Goal: Task Accomplishment & Management: Complete application form

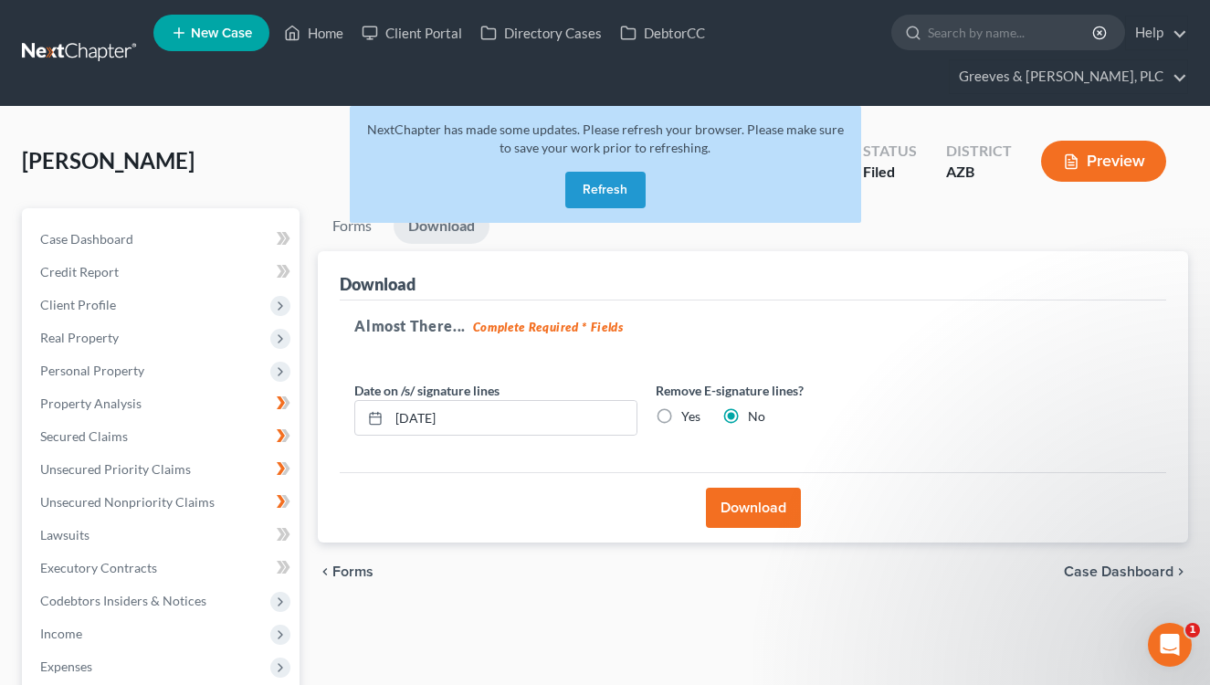
click at [594, 180] on button "Refresh" at bounding box center [605, 190] width 80 height 37
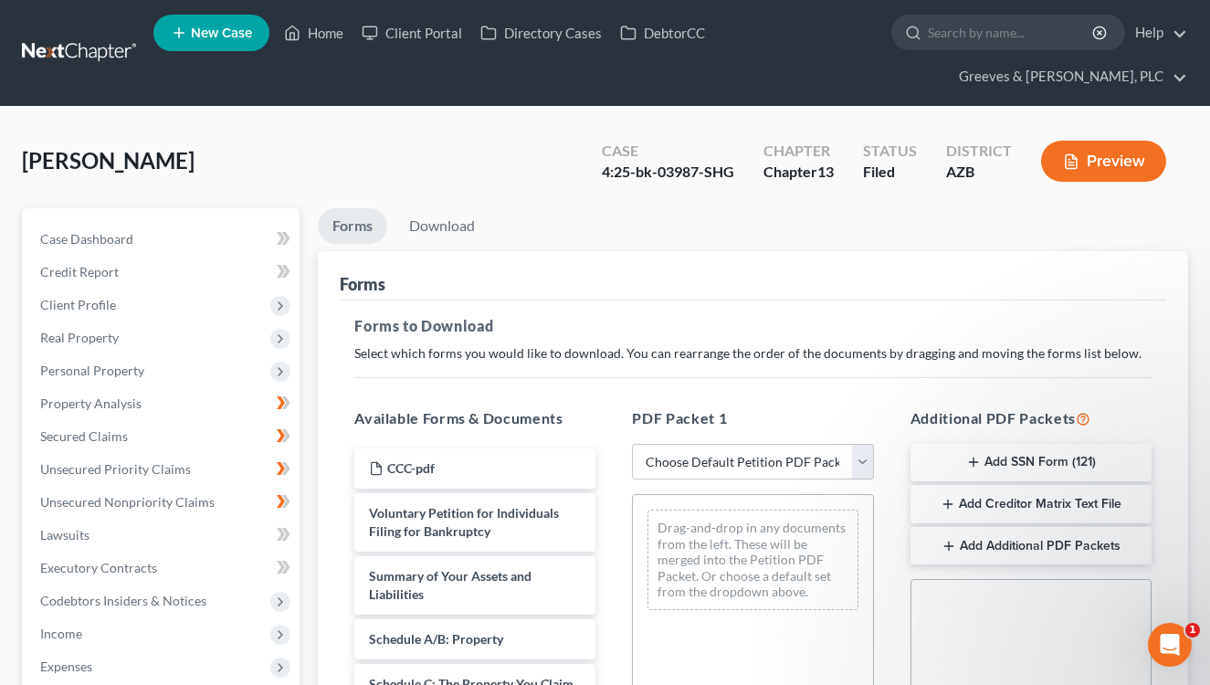
click at [92, 69] on link at bounding box center [80, 53] width 117 height 33
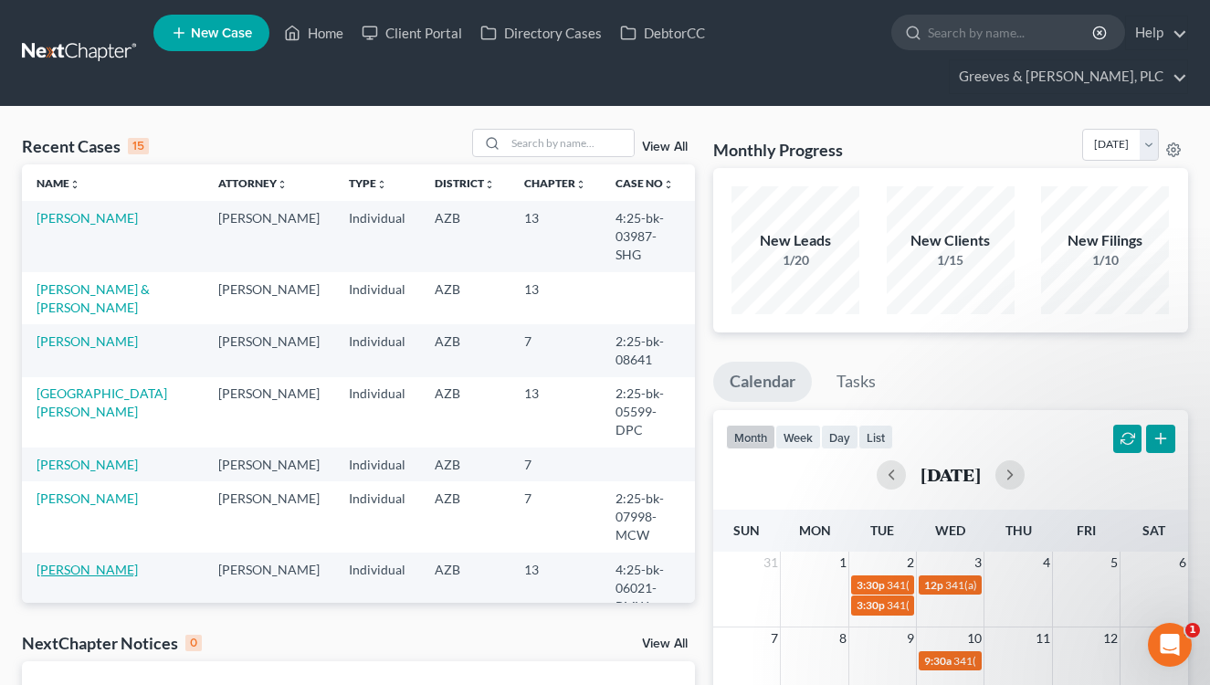
click at [114, 562] on link "[PERSON_NAME]" at bounding box center [87, 570] width 101 height 16
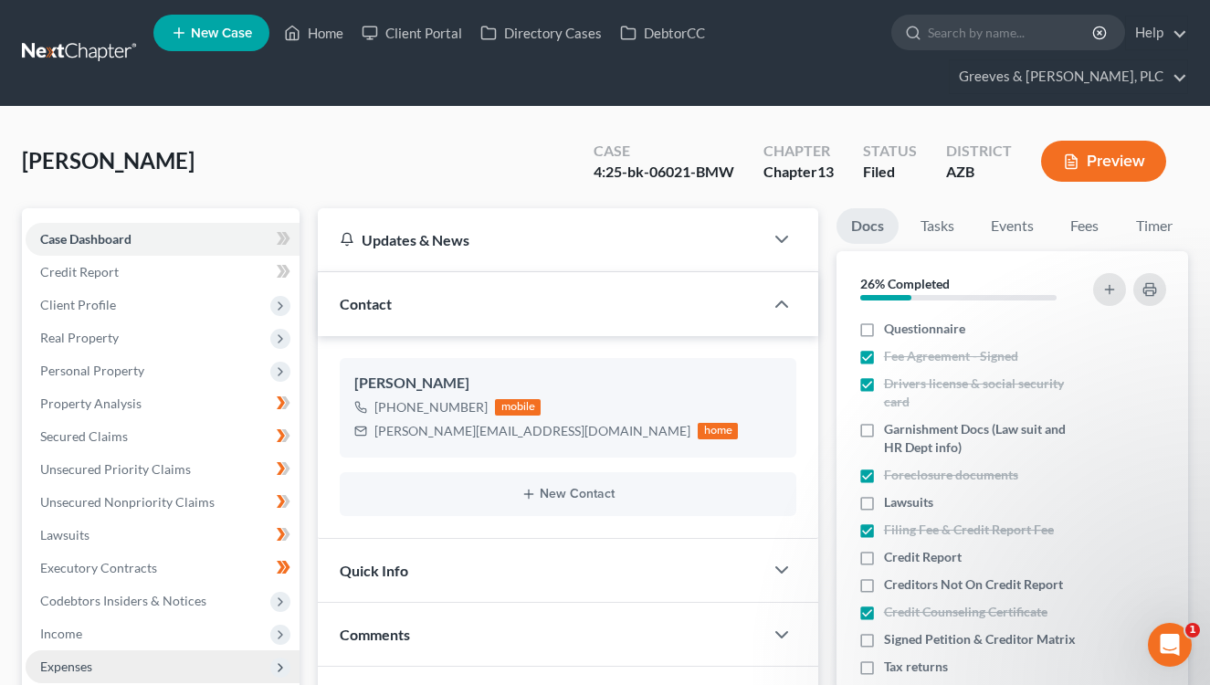
click at [204, 653] on span "Expenses" at bounding box center [163, 666] width 274 height 33
drag, startPoint x: 562, startPoint y: 167, endPoint x: 447, endPoint y: 336, distance: 204.5
click at [559, 164] on div "[PERSON_NAME] Upgraded Case 4:25-bk-06021-BMW Chapter Chapter 13 Status Filed D…" at bounding box center [605, 168] width 1166 height 79
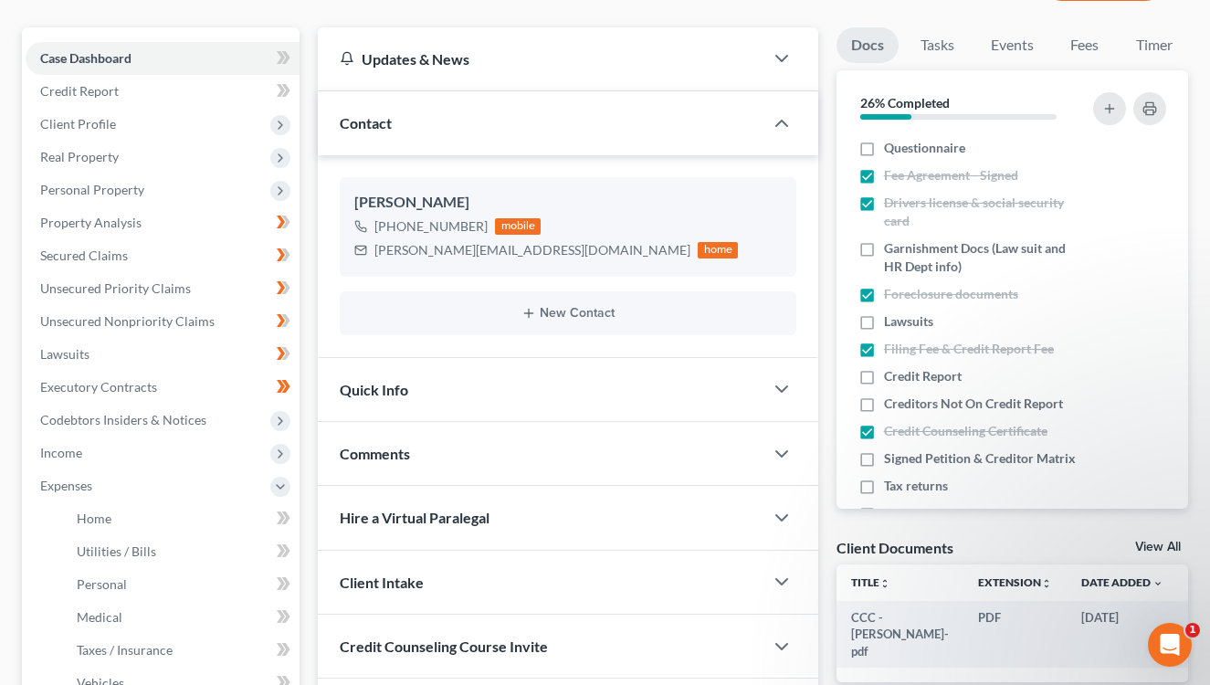
scroll to position [183, 0]
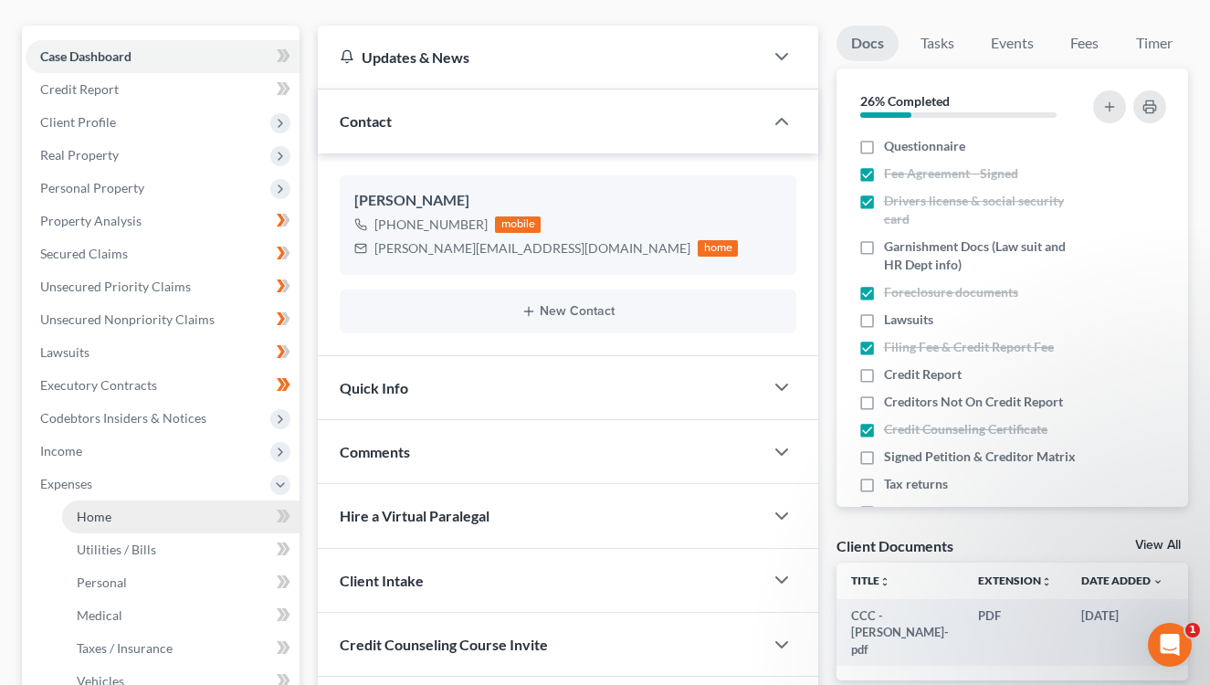
click at [265, 515] on link "Home" at bounding box center [180, 517] width 237 height 33
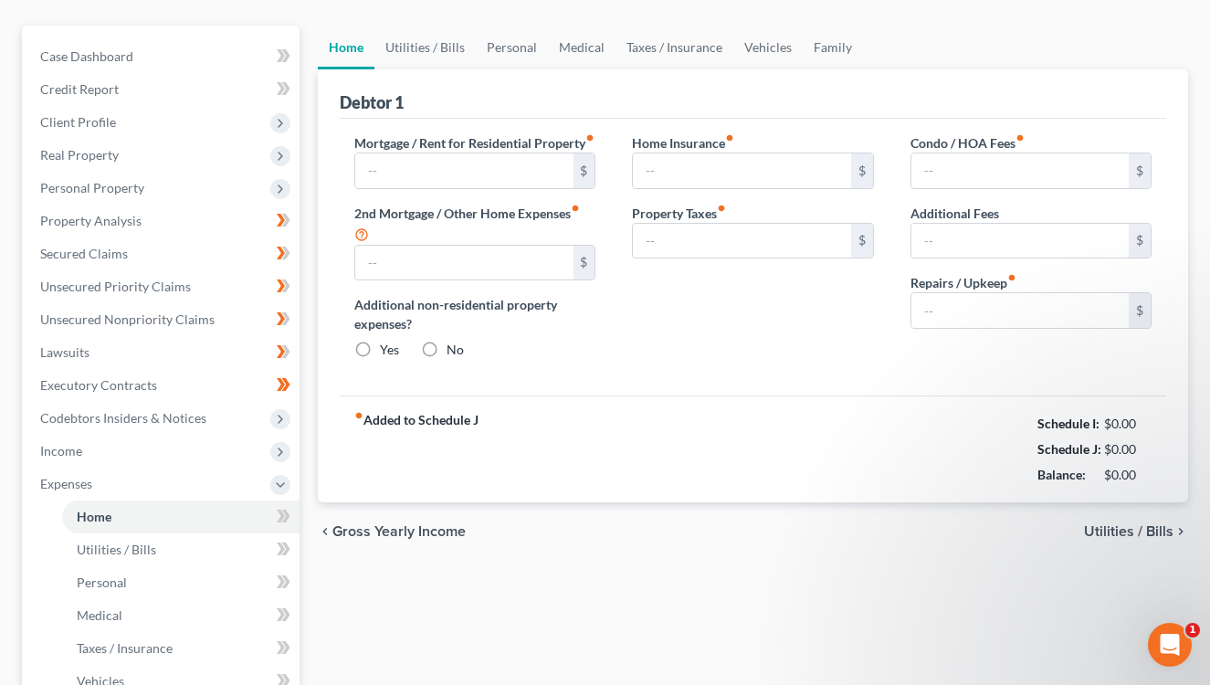
scroll to position [26, 0]
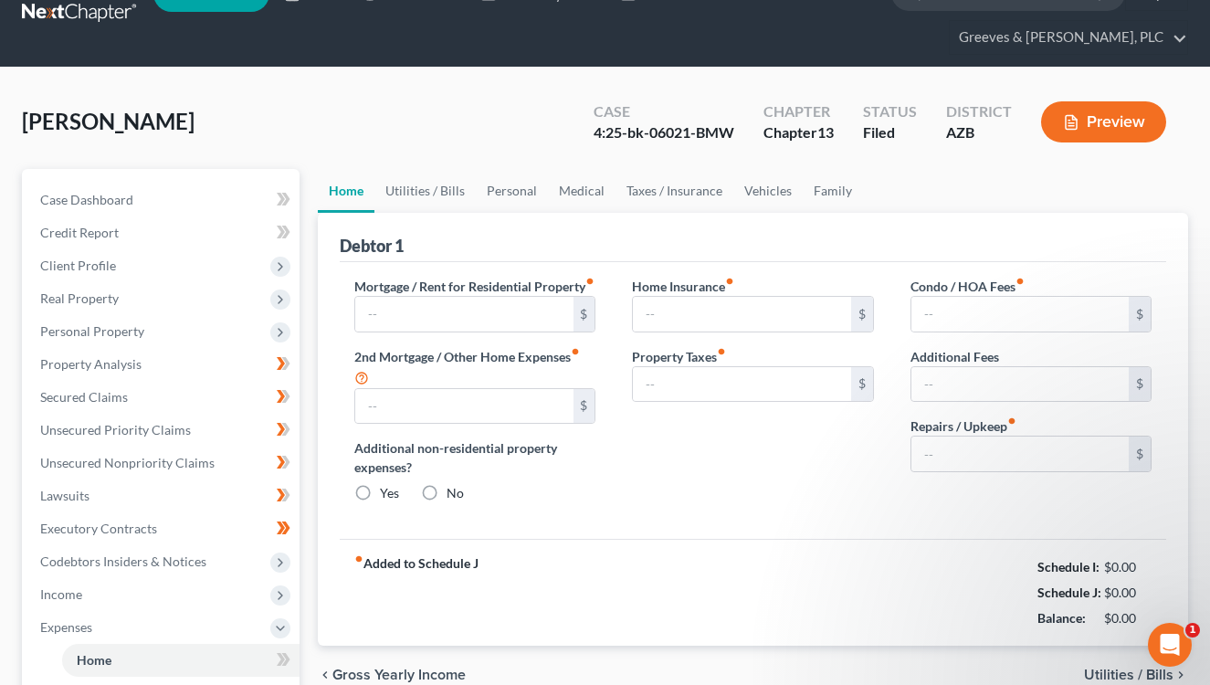
type input "1,170.00"
type input "0.00"
radio input "true"
type input "0.00"
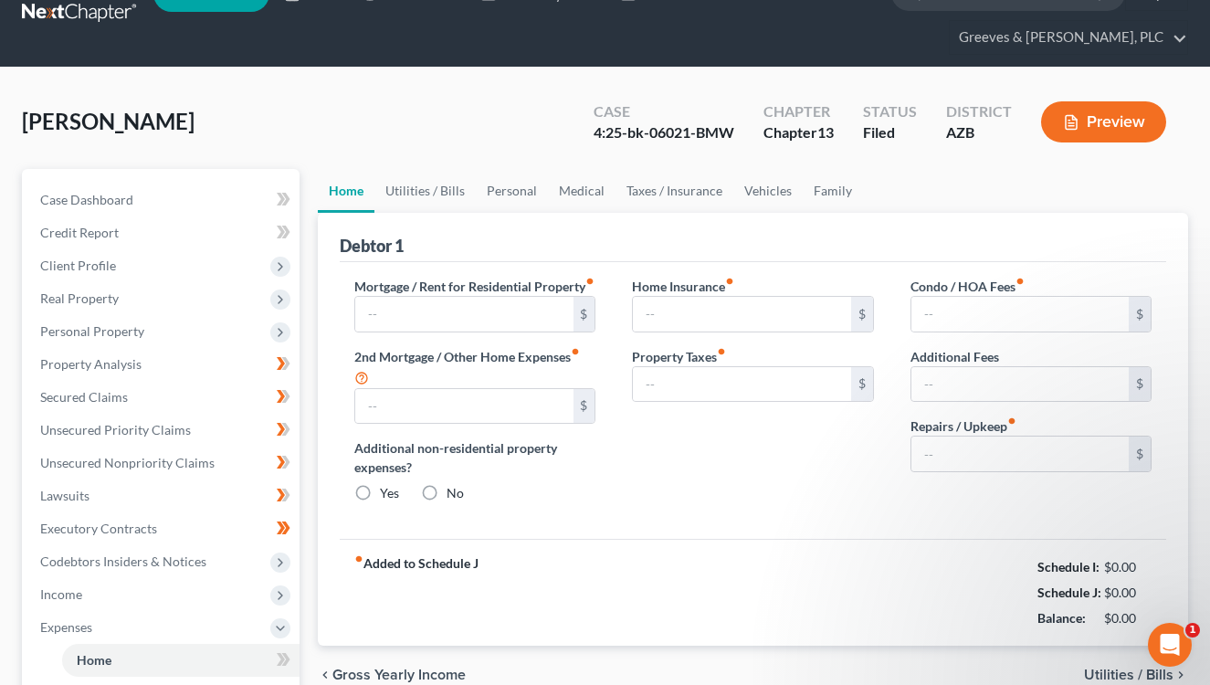
type input "0.00"
type input "200.00"
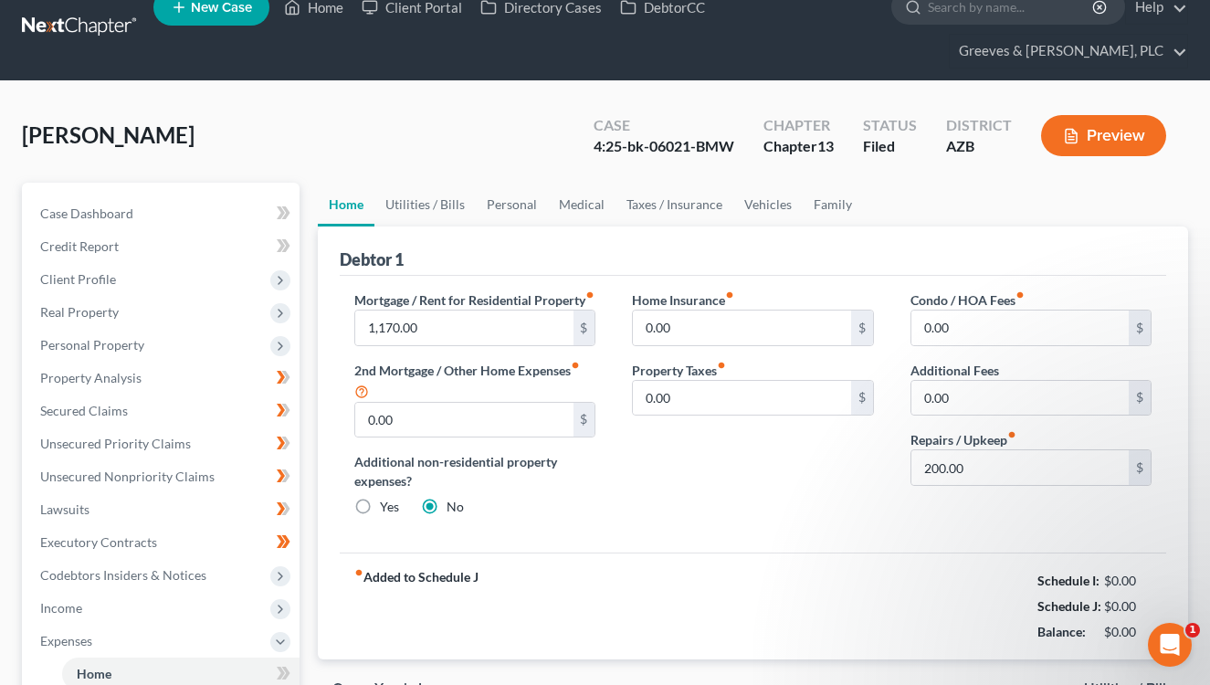
scroll to position [0, 0]
